Goal: Find specific page/section: Find specific page/section

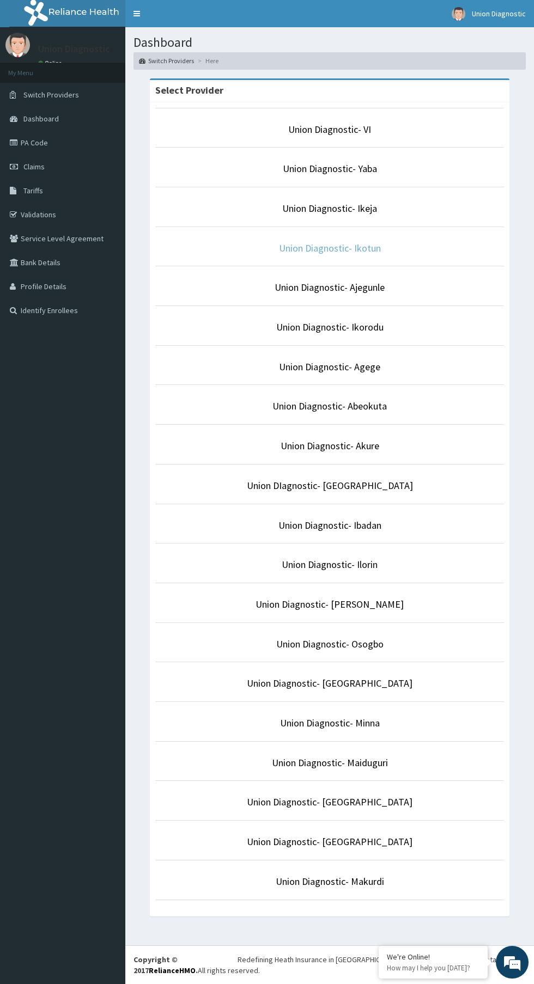
click at [343, 252] on link "Union Diagnostic- Ikotun" at bounding box center [330, 248] width 102 height 13
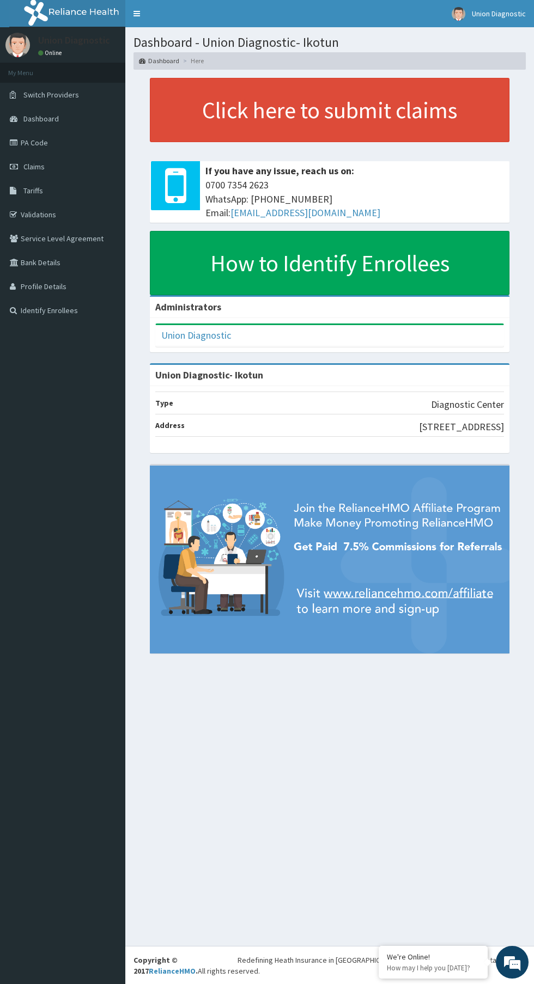
click at [33, 165] on span "Claims" at bounding box center [33, 167] width 21 height 10
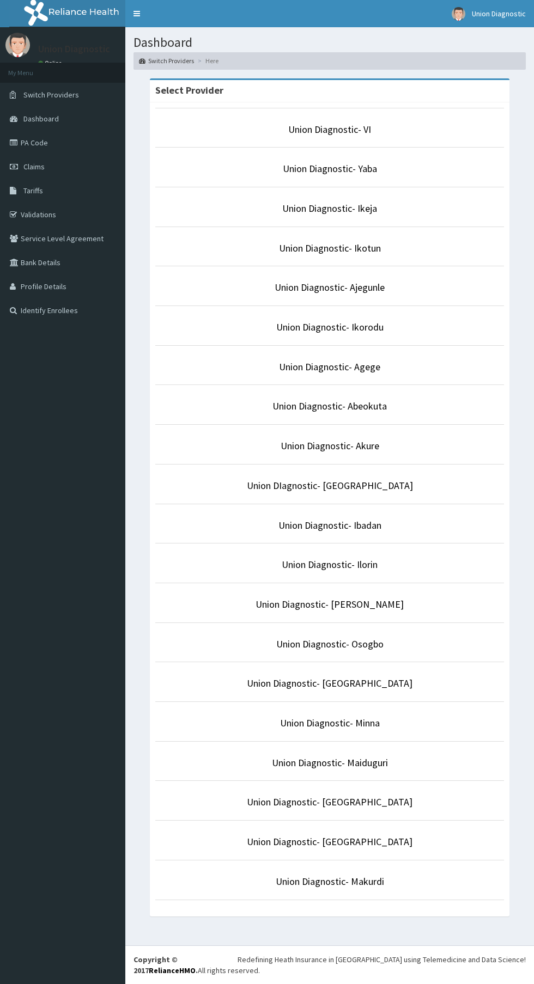
click at [44, 971] on aside "Union Diagnostic Online My Menu Switch Providers Dashboard PA Code Claims Tarif…" at bounding box center [62, 492] width 125 height 984
